Goal: Information Seeking & Learning: Check status

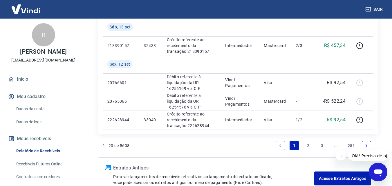
scroll to position [464, 0]
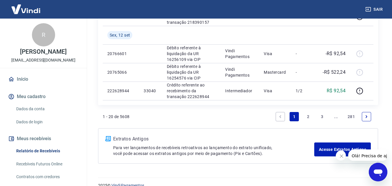
click at [368, 118] on icon "Next page" at bounding box center [366, 117] width 4 height 4
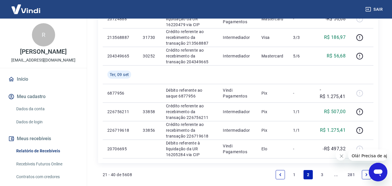
scroll to position [435, 0]
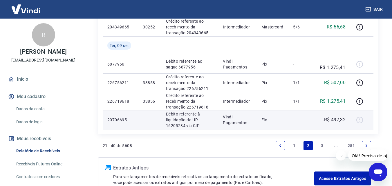
click at [338, 121] on p "-R$ 497,32" at bounding box center [334, 119] width 23 height 7
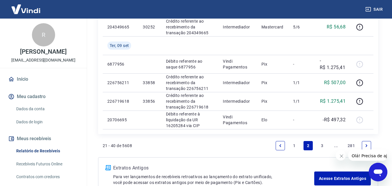
click at [368, 144] on icon "Next page" at bounding box center [366, 146] width 4 height 4
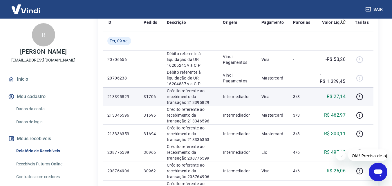
scroll to position [116, 0]
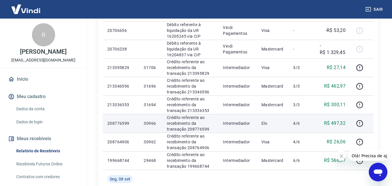
click at [337, 124] on p "R$ 497,32" at bounding box center [335, 123] width 22 height 7
copy p "497,32"
click at [149, 120] on td "30966" at bounding box center [150, 123] width 23 height 19
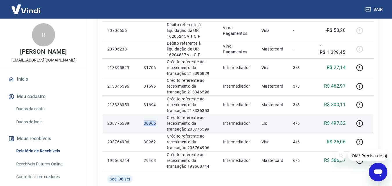
copy p "30966"
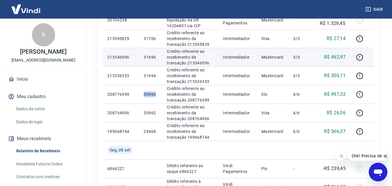
scroll to position [87, 0]
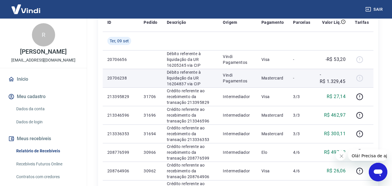
click at [337, 78] on p "-R$ 1.329,45" at bounding box center [333, 78] width 26 height 14
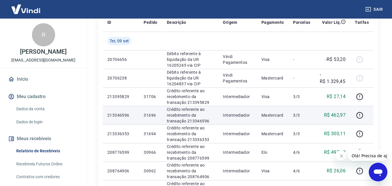
click at [340, 118] on p "R$ 462,97" at bounding box center [335, 115] width 22 height 7
click at [341, 115] on p "R$ 462,97" at bounding box center [335, 115] width 22 height 7
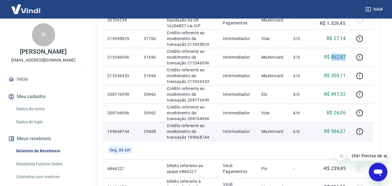
copy p "462,97"
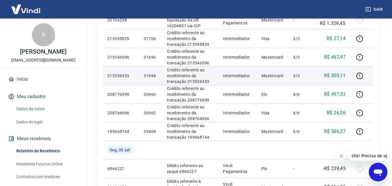
click at [339, 75] on p "R$ 300,11" at bounding box center [335, 75] width 22 height 7
copy p "300,11"
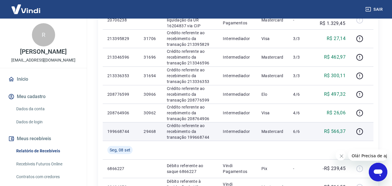
click at [333, 131] on p "R$ 566,37" at bounding box center [335, 131] width 22 height 7
copy p "566,37"
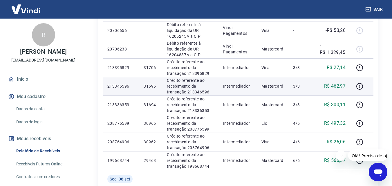
click at [279, 86] on p "Mastercard" at bounding box center [272, 86] width 23 height 6
click at [335, 83] on p "R$ 462,97" at bounding box center [335, 86] width 22 height 7
click at [148, 86] on p "31696" at bounding box center [151, 86] width 14 height 6
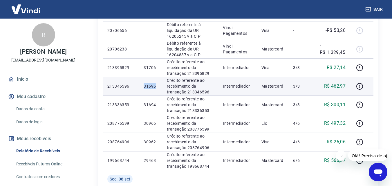
copy p "31696"
